Goal: Information Seeking & Learning: Learn about a topic

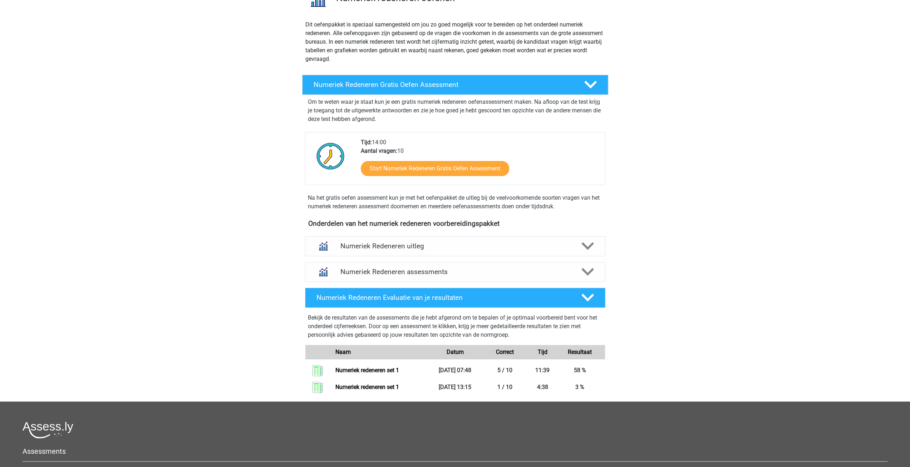
scroll to position [72, 0]
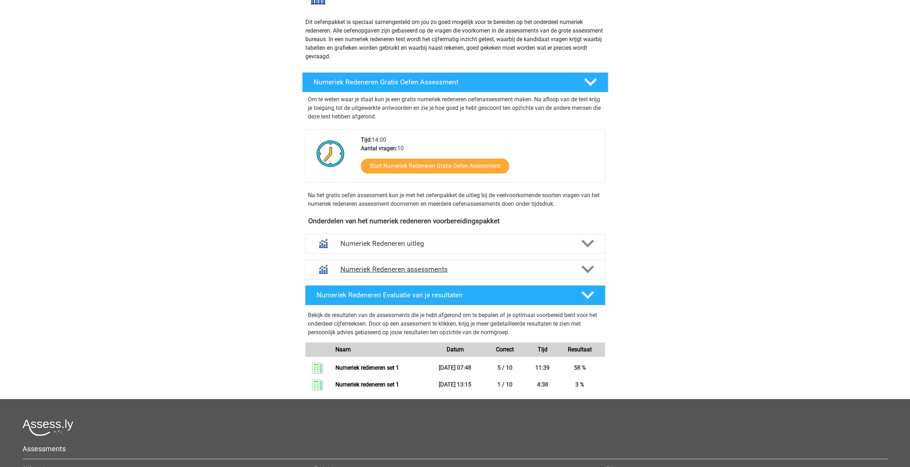
click at [376, 267] on h4 "Numeriek Redeneren assessments" at bounding box center [456, 269] width 230 height 8
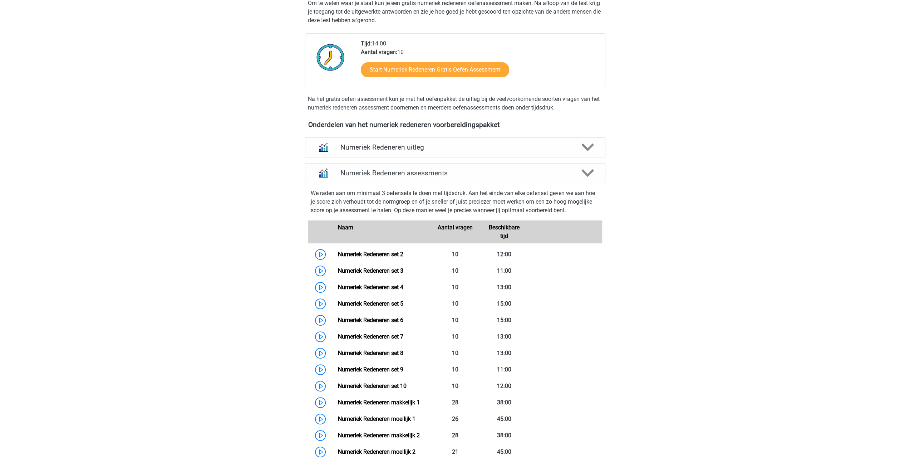
scroll to position [179, 0]
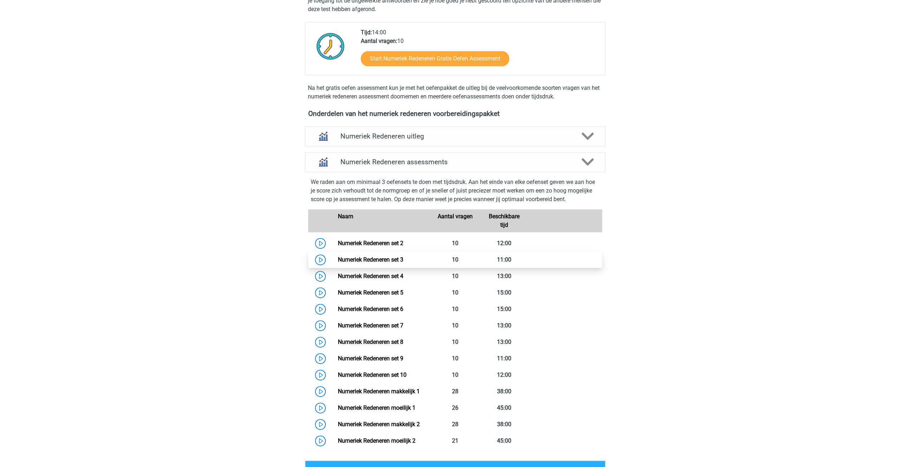
click at [357, 258] on link "Numeriek Redeneren set 3" at bounding box center [370, 259] width 65 height 7
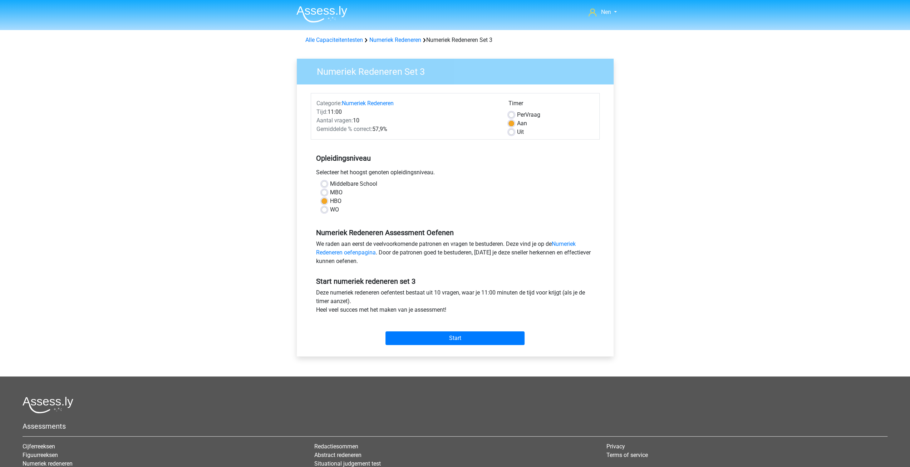
click at [326, 187] on div "Middelbare School" at bounding box center [456, 184] width 268 height 9
click at [330, 184] on label "Middelbare School" at bounding box center [353, 184] width 47 height 9
click at [324, 184] on input "Middelbare School" at bounding box center [325, 183] width 6 height 7
radio input "true"
click at [438, 338] on input "Start" at bounding box center [455, 338] width 139 height 14
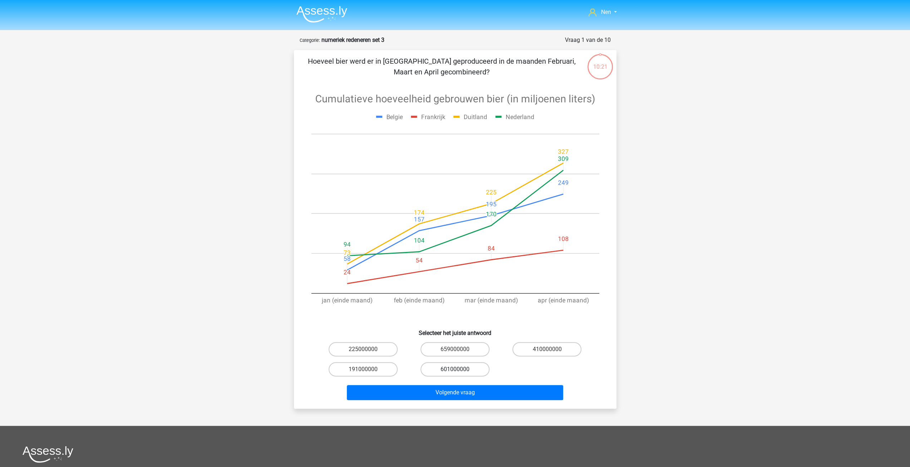
click at [459, 367] on label "601000000" at bounding box center [455, 369] width 69 height 14
click at [459, 369] on input "601000000" at bounding box center [457, 371] width 5 height 5
radio input "true"
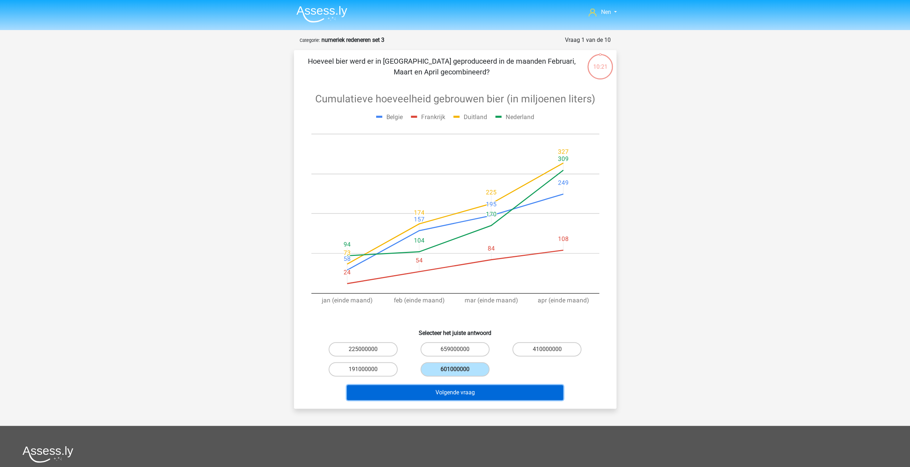
click at [465, 391] on button "Volgende vraag" at bounding box center [455, 392] width 216 height 15
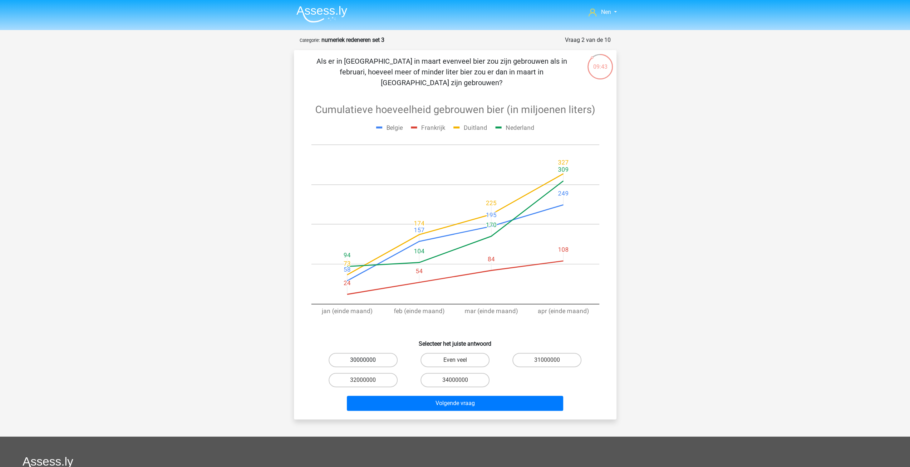
click at [371, 353] on label "30000000" at bounding box center [363, 360] width 69 height 14
click at [368, 360] on input "30000000" at bounding box center [365, 362] width 5 height 5
radio input "true"
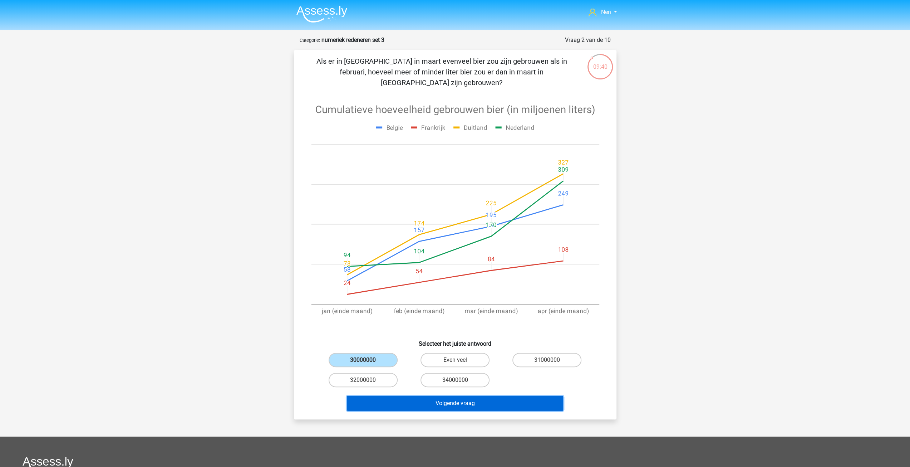
click at [479, 396] on button "Volgende vraag" at bounding box center [455, 403] width 216 height 15
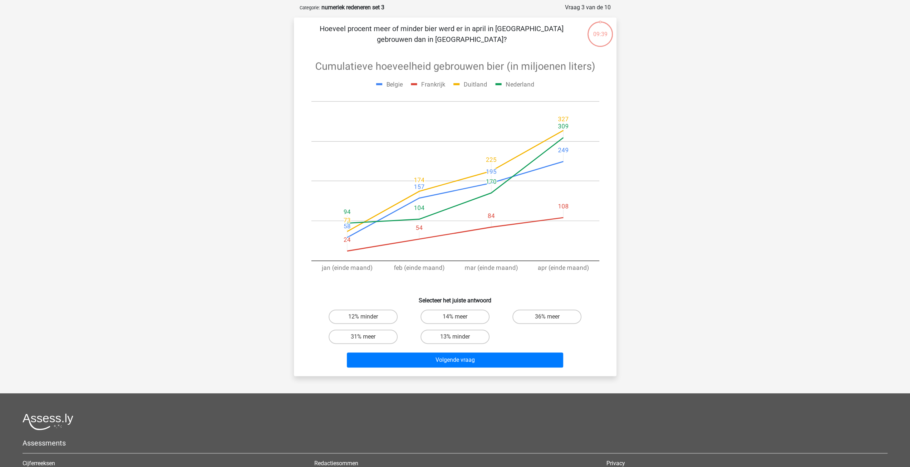
scroll to position [36, 0]
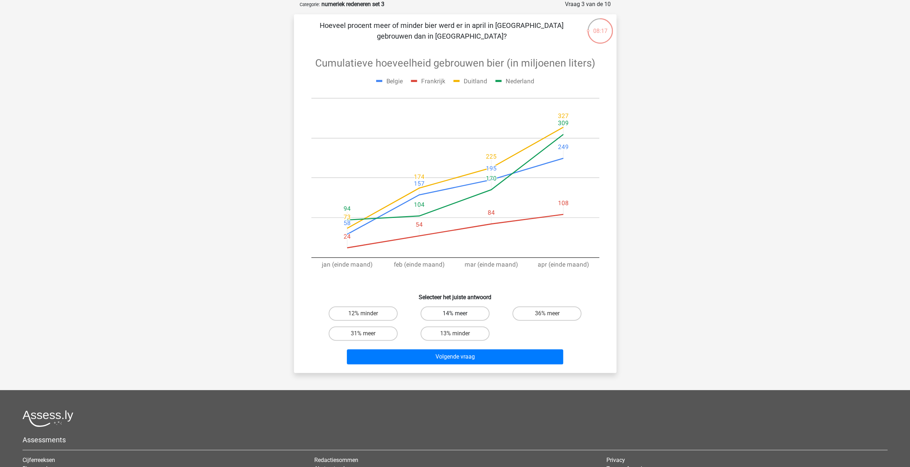
click at [453, 312] on label "14% meer" at bounding box center [455, 313] width 69 height 14
click at [455, 313] on input "14% meer" at bounding box center [457, 315] width 5 height 5
radio input "true"
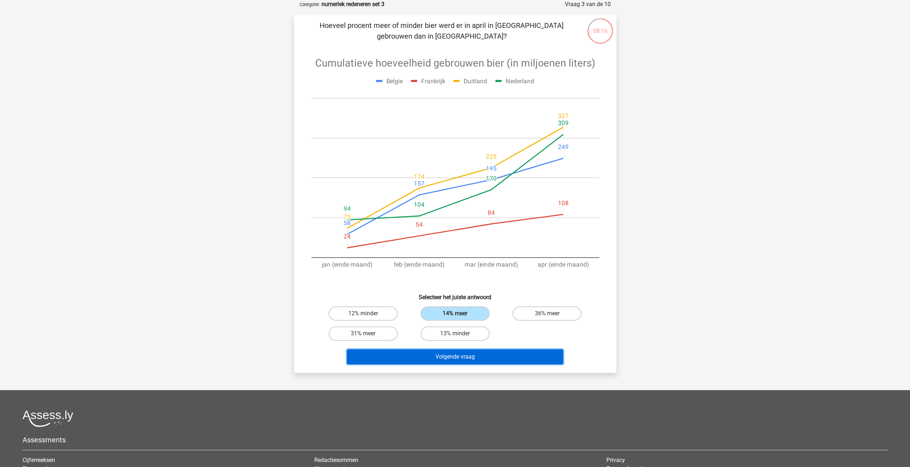
click at [460, 354] on button "Volgende vraag" at bounding box center [455, 356] width 216 height 15
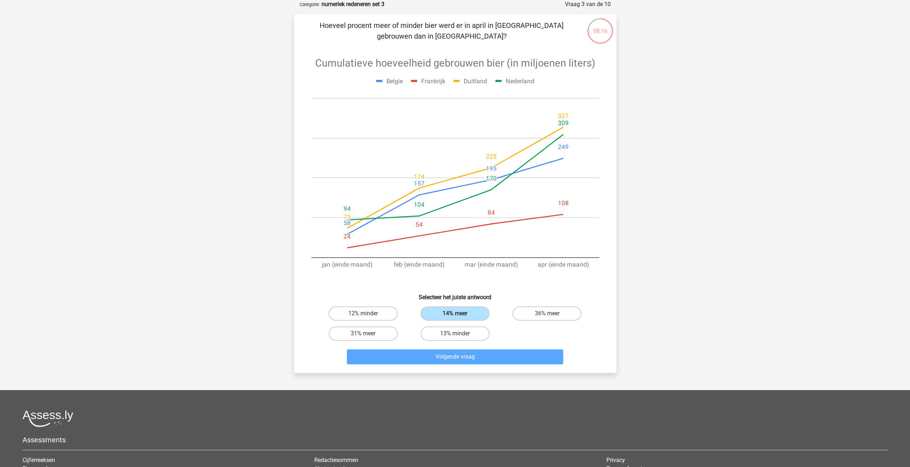
scroll to position [0, 0]
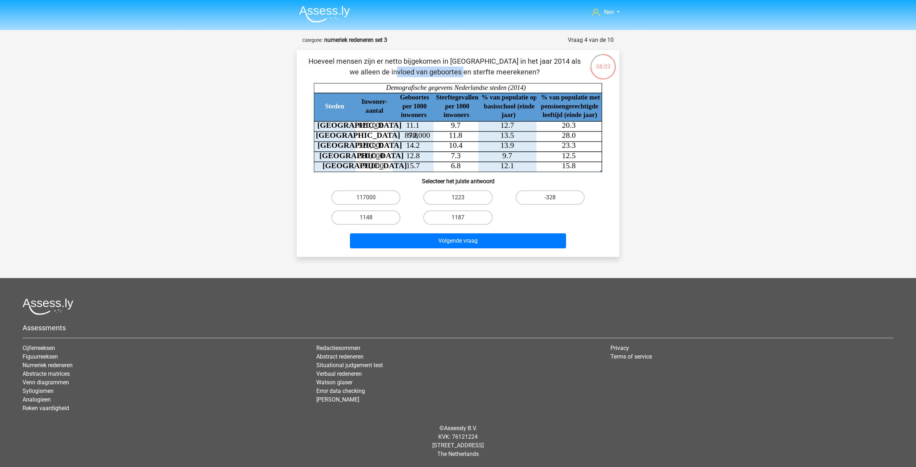
drag, startPoint x: 483, startPoint y: 61, endPoint x: 541, endPoint y: 62, distance: 57.9
click at [541, 62] on p "Hoeveel mensen zijn er netto bijgekomen in [GEOGRAPHIC_DATA] in het jaar 2014 a…" at bounding box center [444, 66] width 273 height 21
click at [376, 219] on label "1148" at bounding box center [365, 217] width 69 height 14
click at [371, 219] on input "1148" at bounding box center [368, 219] width 5 height 5
radio input "true"
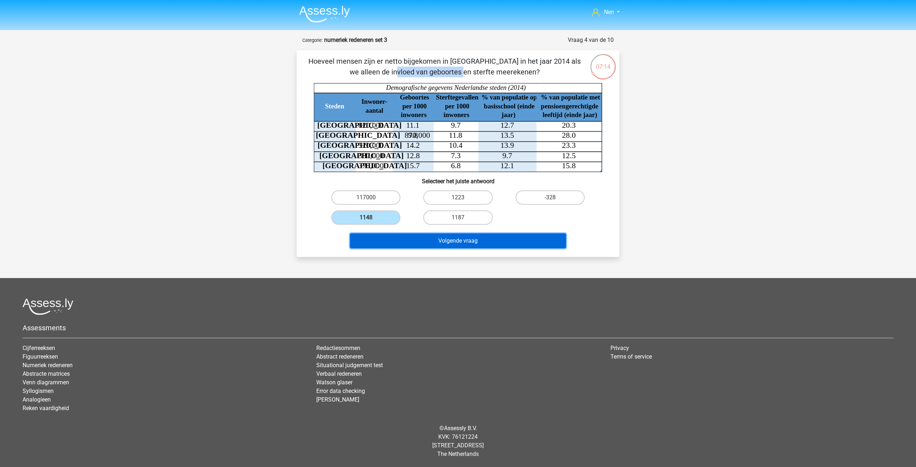
click at [412, 242] on button "Volgende vraag" at bounding box center [458, 240] width 216 height 15
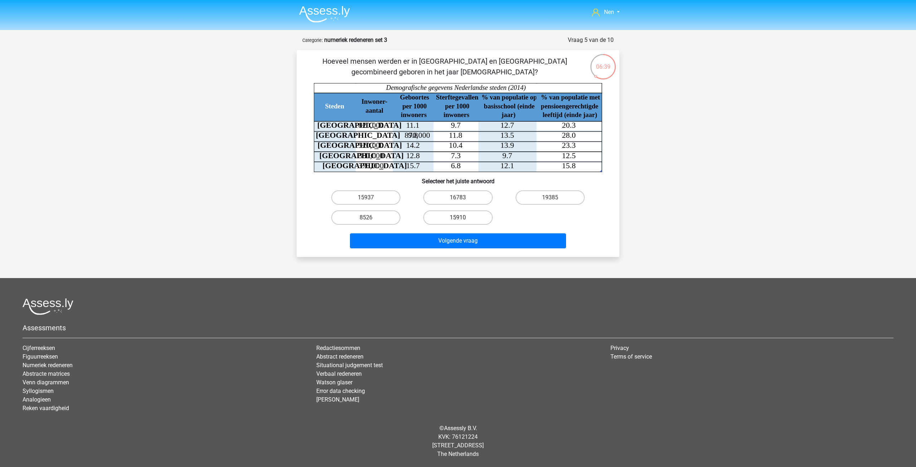
click at [450, 213] on label "15910" at bounding box center [457, 217] width 69 height 14
click at [458, 217] on input "15910" at bounding box center [460, 219] width 5 height 5
radio input "true"
click at [473, 243] on button "Volgende vraag" at bounding box center [458, 240] width 216 height 15
drag, startPoint x: 360, startPoint y: 218, endPoint x: 449, endPoint y: 237, distance: 90.7
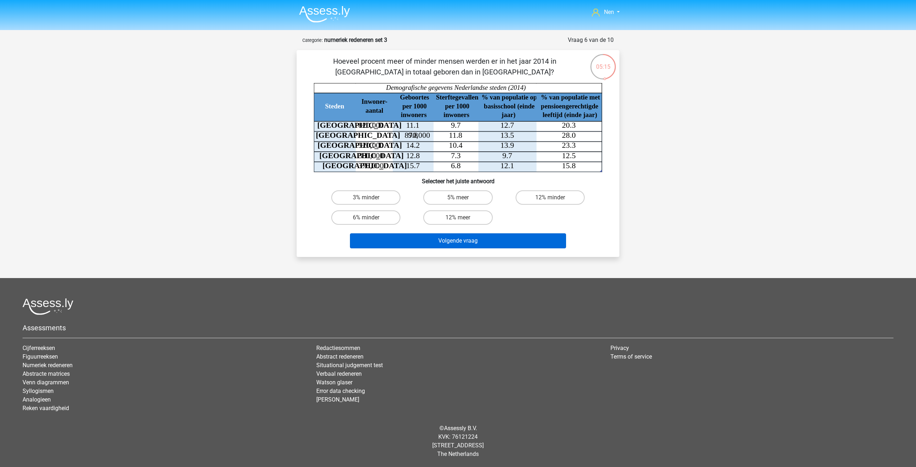
click at [361, 216] on label "6% minder" at bounding box center [365, 217] width 69 height 14
click at [366, 217] on input "6% minder" at bounding box center [368, 219] width 5 height 5
radio input "true"
click at [472, 247] on button "Volgende vraag" at bounding box center [458, 240] width 216 height 15
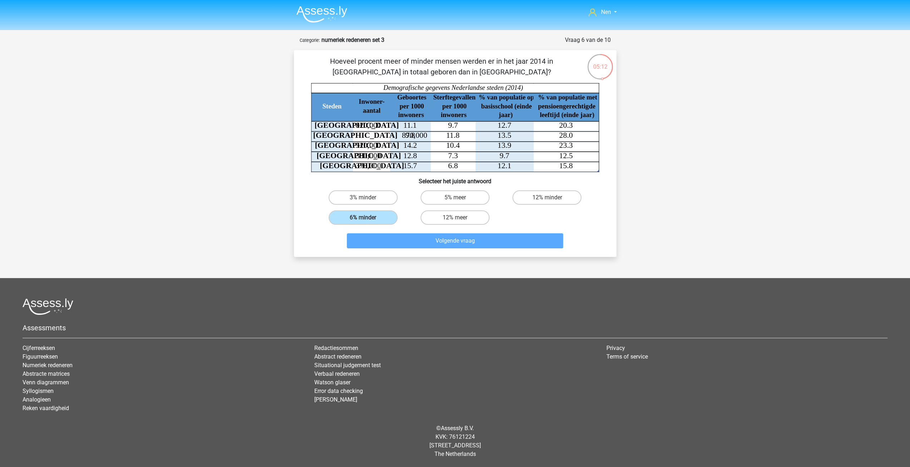
scroll to position [13, 0]
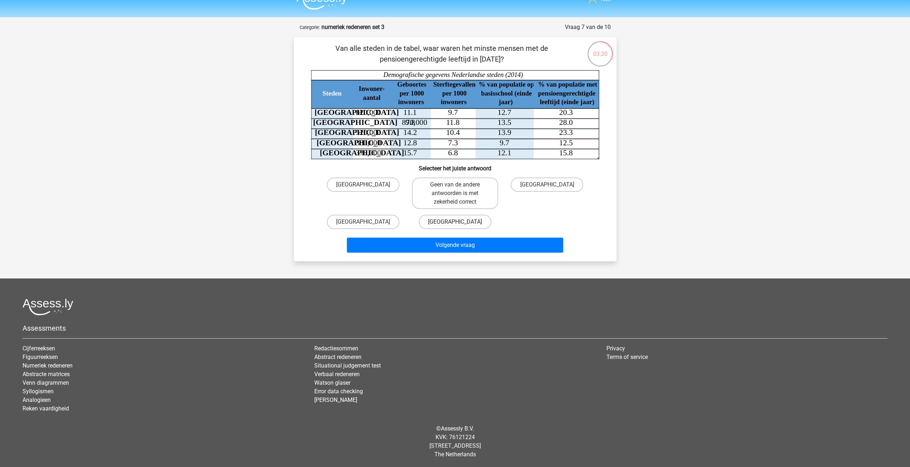
click at [464, 222] on label "[GEOGRAPHIC_DATA]" at bounding box center [455, 222] width 73 height 14
click at [460, 222] on input "[GEOGRAPHIC_DATA]" at bounding box center [457, 224] width 5 height 5
radio input "true"
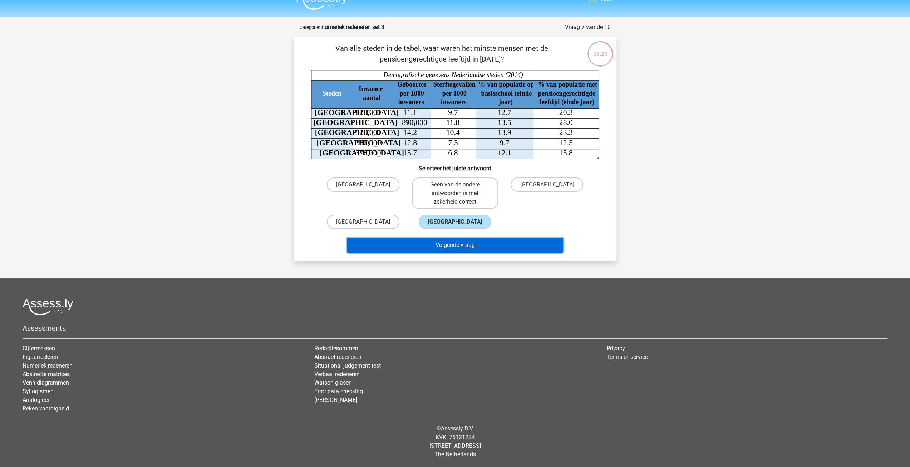
click at [464, 241] on button "Volgende vraag" at bounding box center [455, 244] width 216 height 15
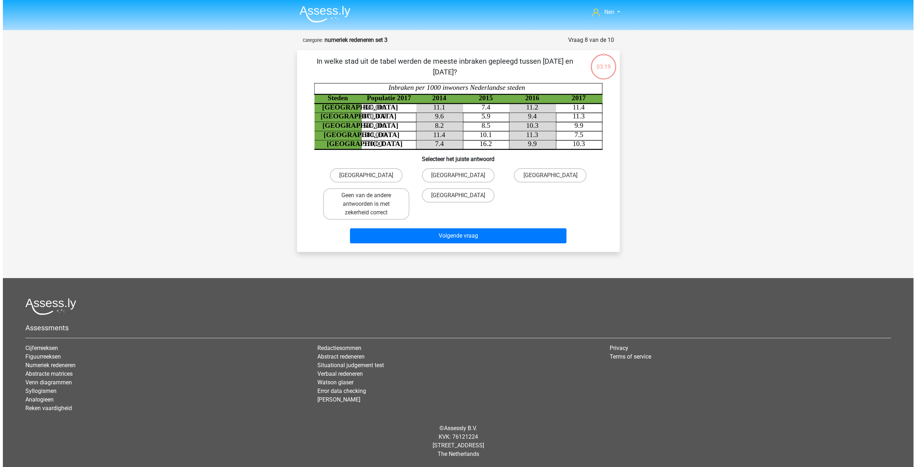
scroll to position [0, 0]
click at [377, 172] on label "[GEOGRAPHIC_DATA]" at bounding box center [365, 175] width 73 height 14
click at [371, 175] on input "[GEOGRAPHIC_DATA]" at bounding box center [368, 177] width 5 height 5
radio input "true"
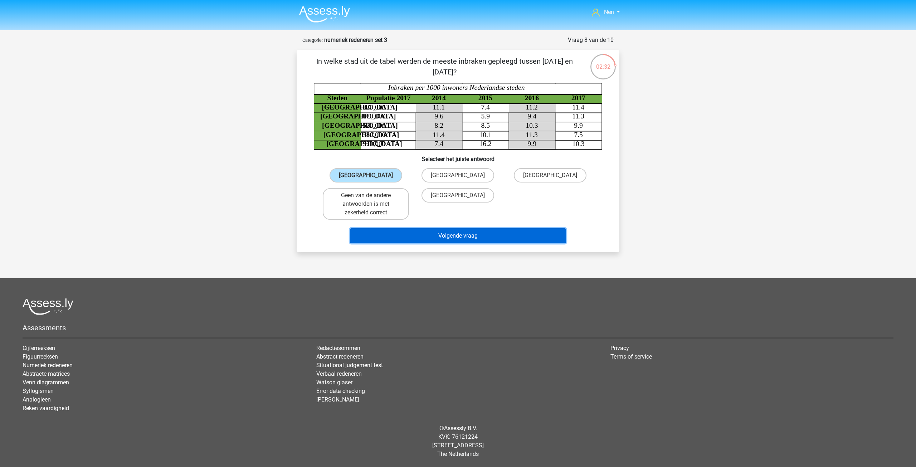
click at [455, 235] on button "Volgende vraag" at bounding box center [458, 235] width 216 height 15
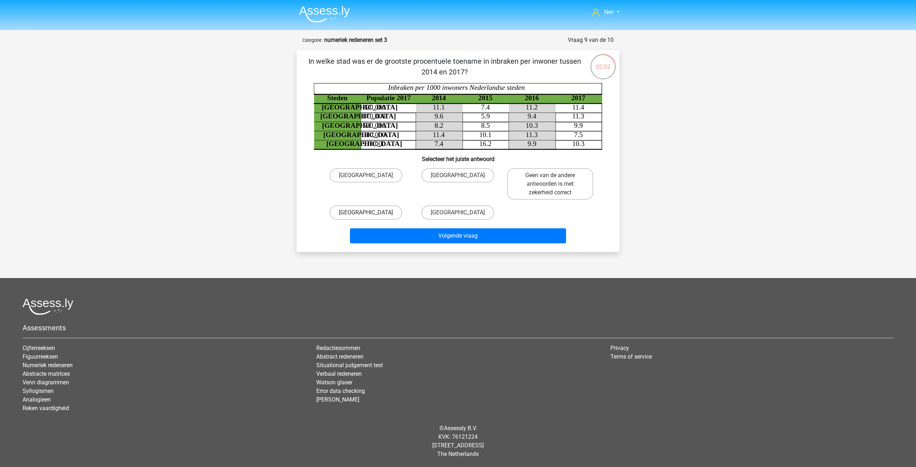
click at [378, 214] on label "[GEOGRAPHIC_DATA]" at bounding box center [365, 212] width 73 height 14
click at [371, 214] on input "[GEOGRAPHIC_DATA]" at bounding box center [368, 214] width 5 height 5
radio input "true"
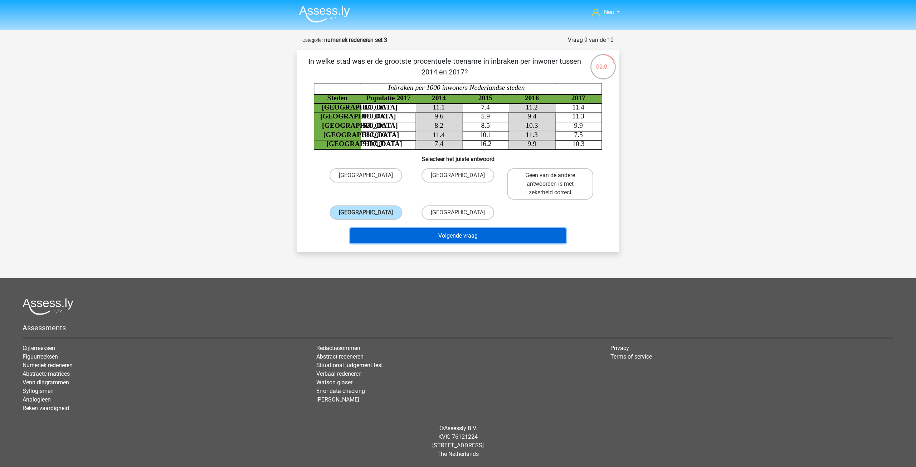
click at [472, 236] on button "Volgende vraag" at bounding box center [458, 235] width 216 height 15
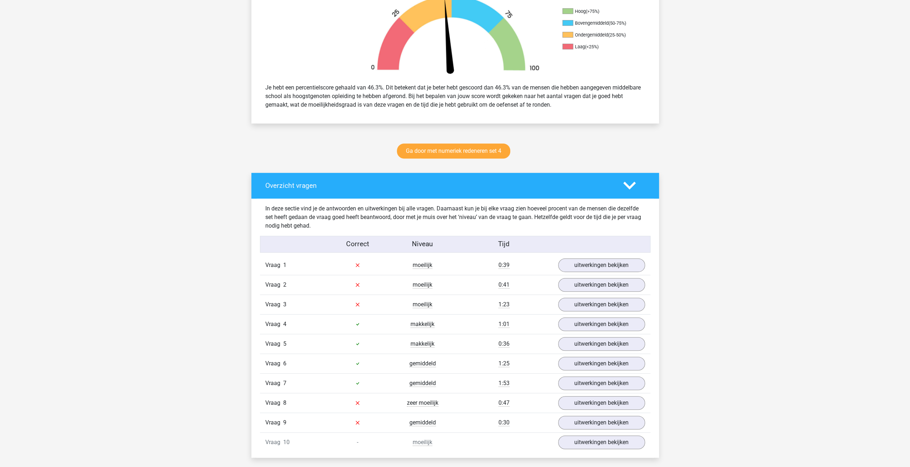
scroll to position [250, 0]
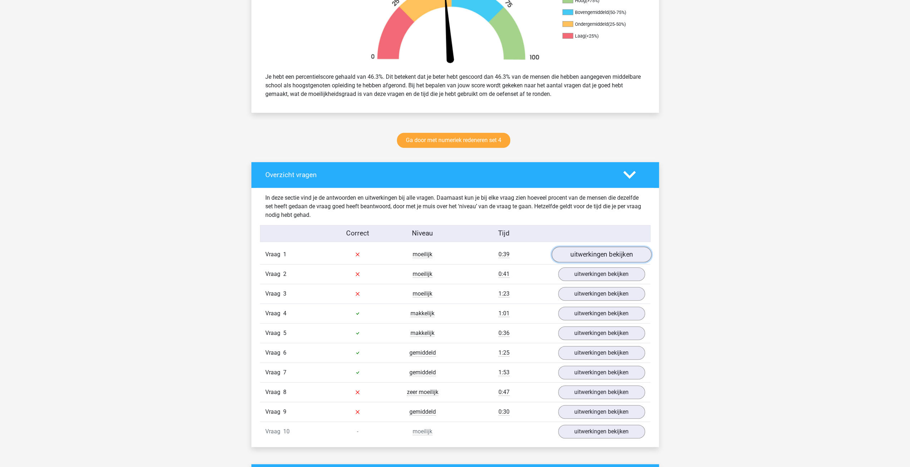
click at [585, 255] on link "uitwerkingen bekijken" at bounding box center [602, 254] width 100 height 16
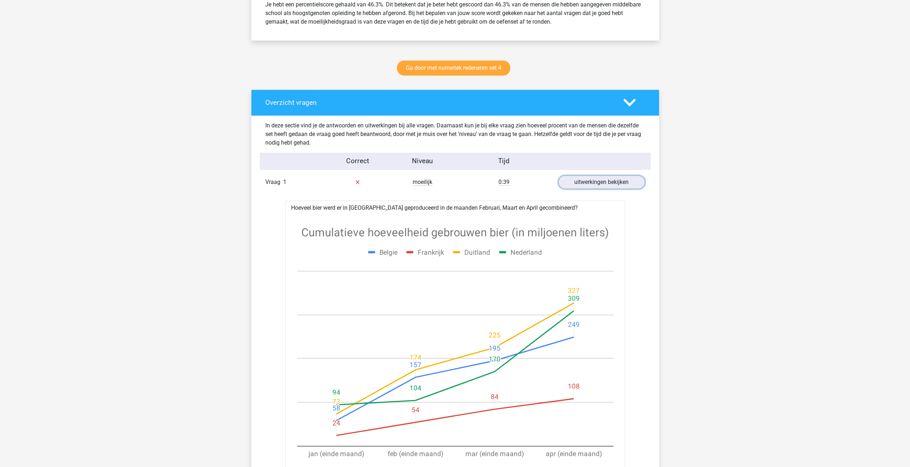
scroll to position [322, 0]
click at [610, 180] on link "uitwerkingen bekijken" at bounding box center [602, 183] width 100 height 16
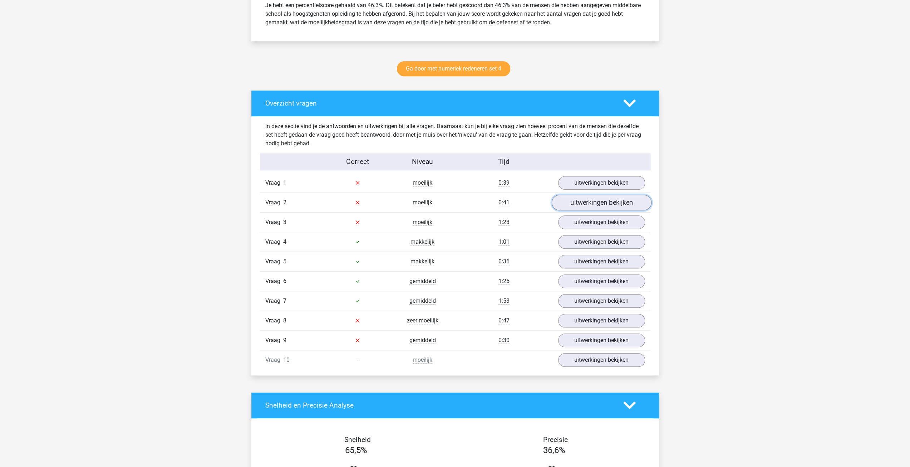
click at [599, 202] on link "uitwerkingen bekijken" at bounding box center [602, 203] width 100 height 16
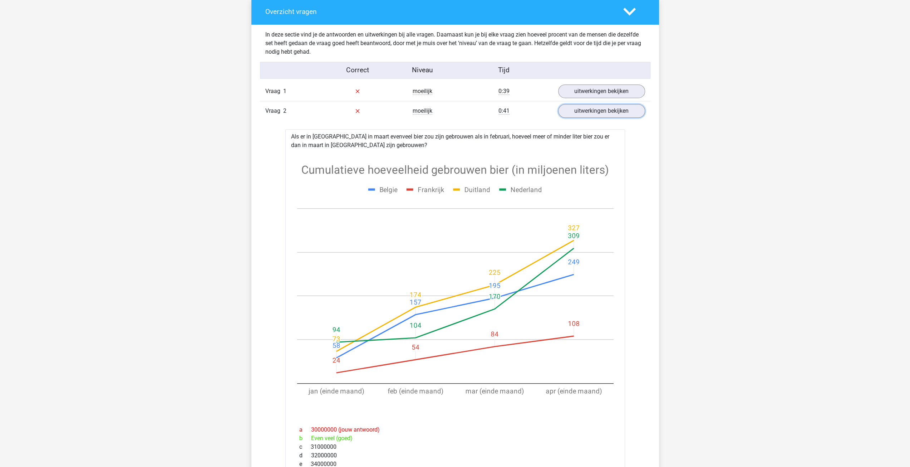
scroll to position [429, 0]
